Goal: Entertainment & Leisure: Consume media (video, audio)

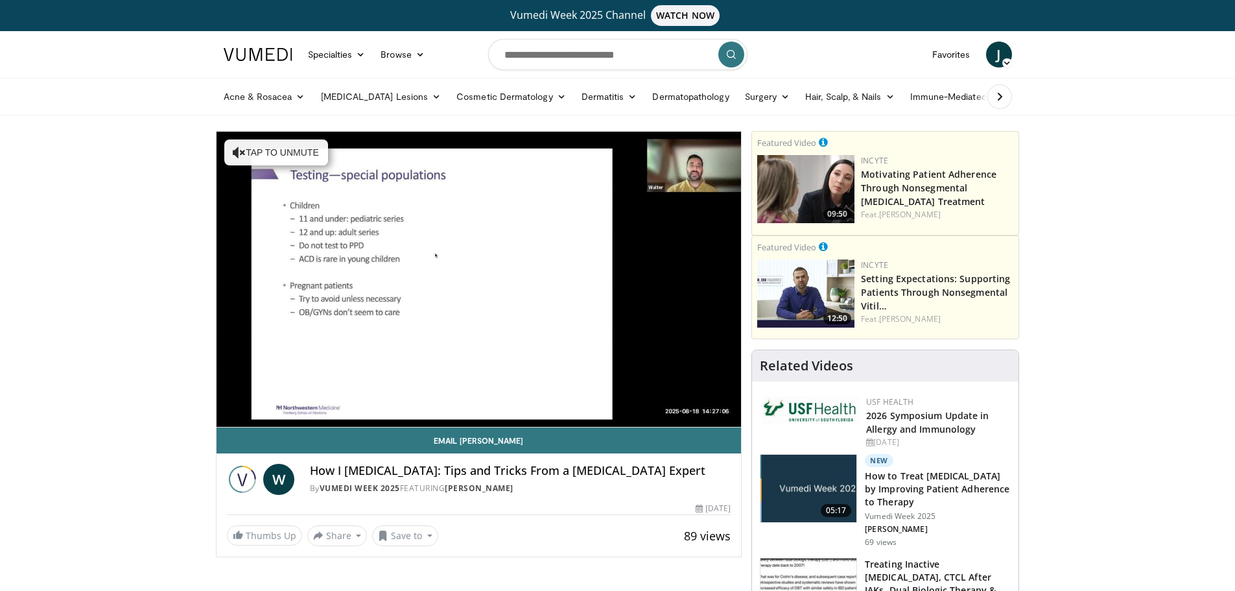
click at [998, 54] on span "J" at bounding box center [999, 54] width 26 height 26
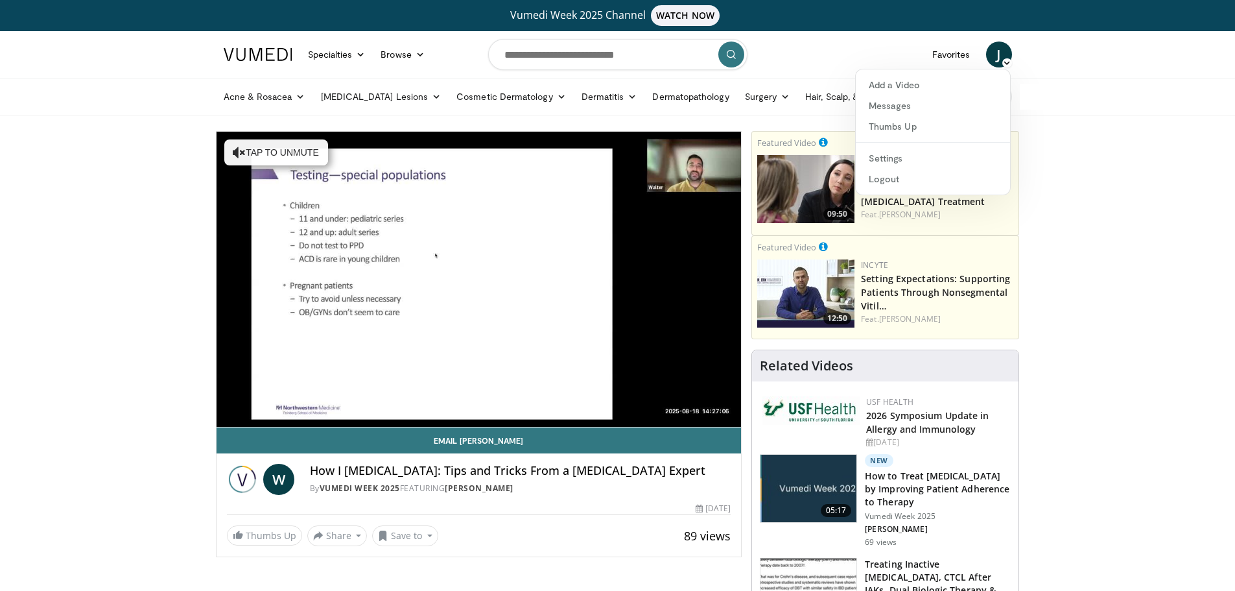
click at [1070, 73] on header "Specialties Adult & Family Medicine Allergy, [MEDICAL_DATA], Immunology Anesthe…" at bounding box center [617, 73] width 1235 height 84
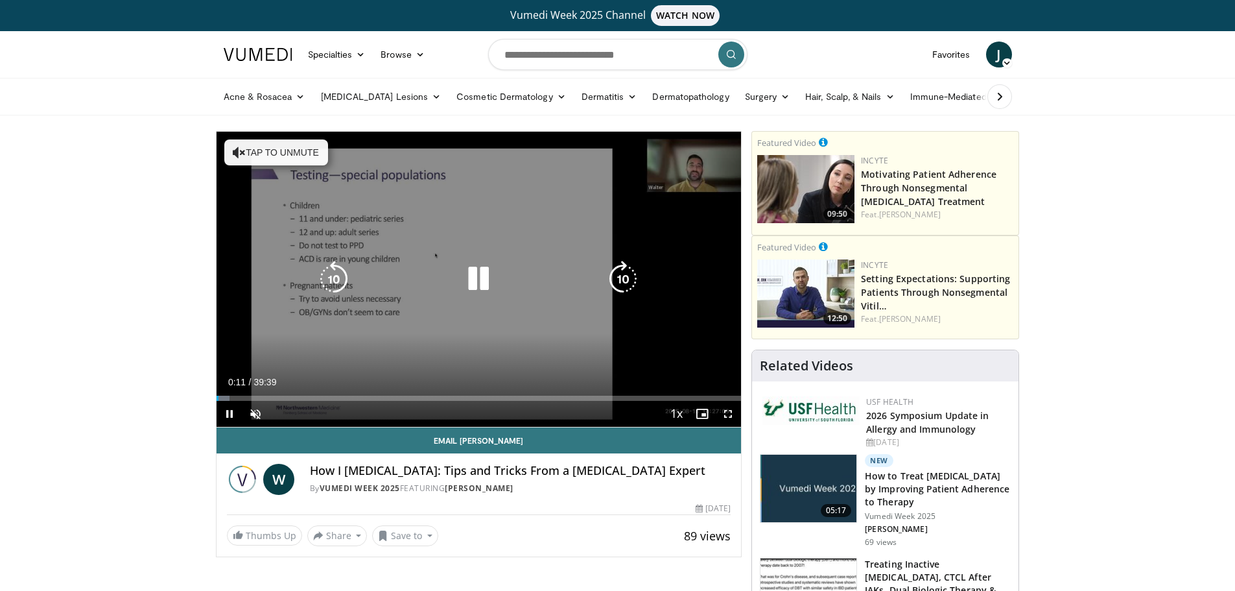
click at [444, 272] on div "Video Player" at bounding box center [478, 279] width 315 height 26
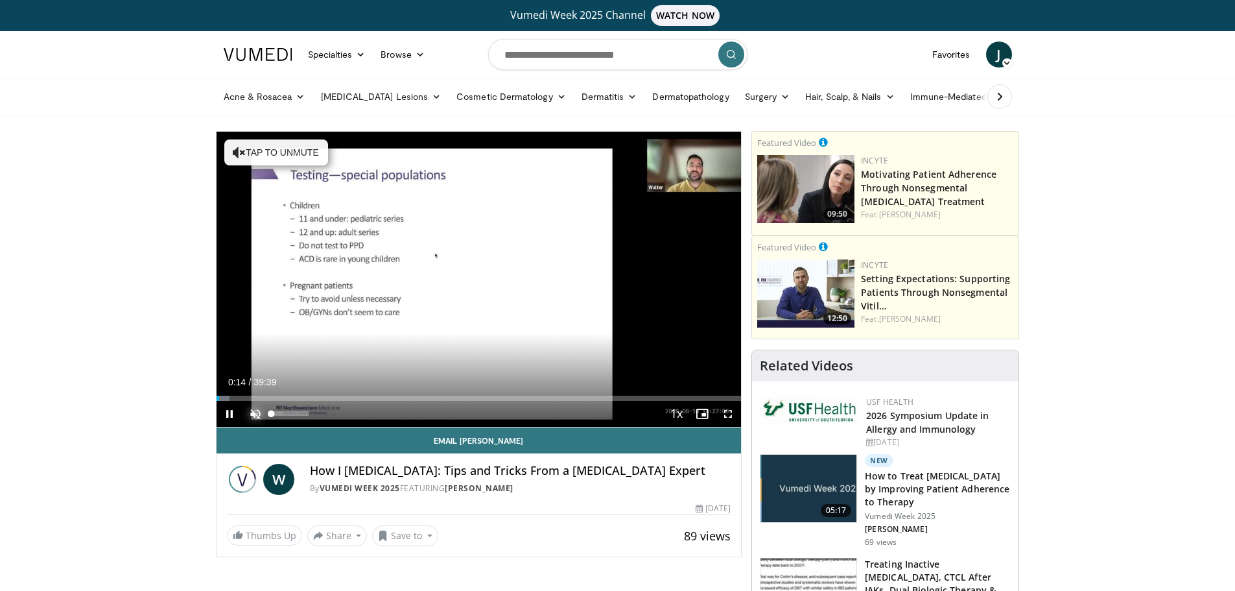
click at [255, 410] on span "Video Player" at bounding box center [255, 414] width 26 height 26
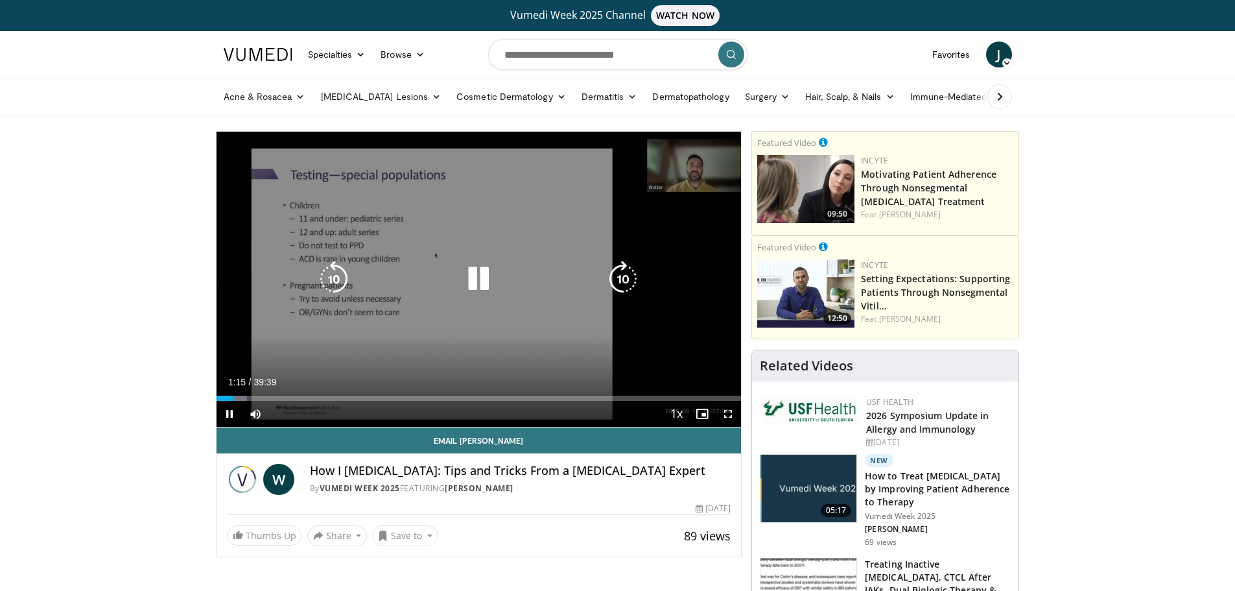
click at [469, 279] on icon "Video Player" at bounding box center [478, 279] width 36 height 36
